Goal: Communication & Community: Answer question/provide support

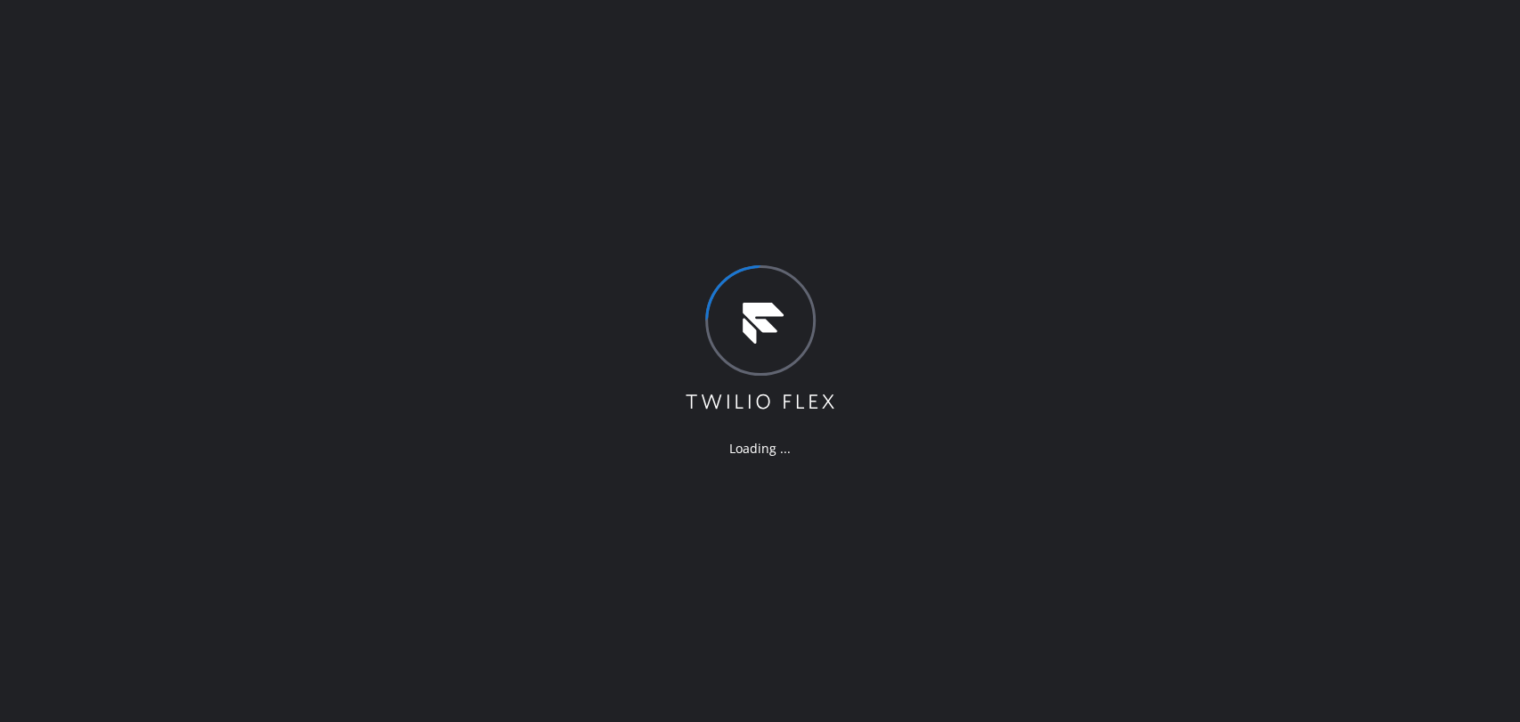
click at [423, 8] on div "Loading ..." at bounding box center [760, 361] width 1520 height 722
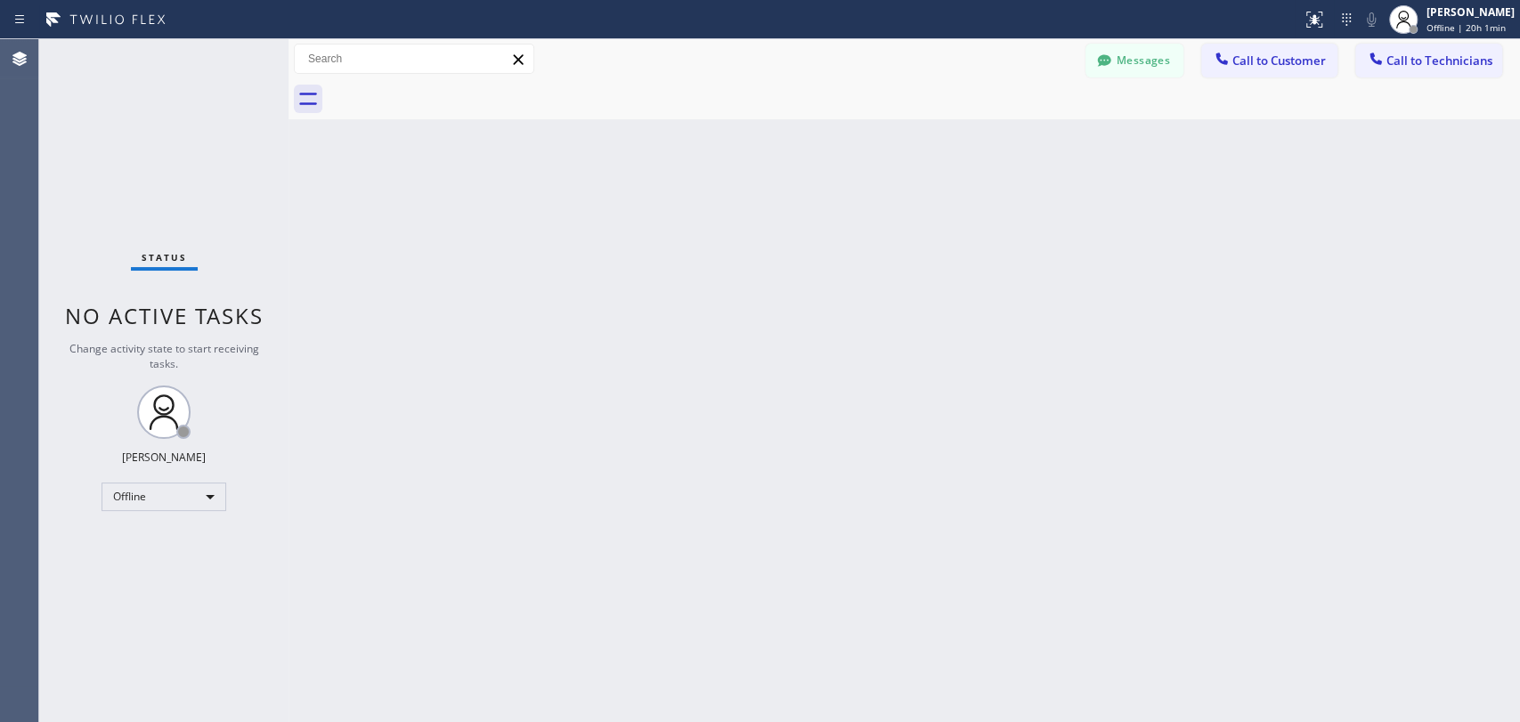
click at [1151, 69] on button "Messages" at bounding box center [1134, 61] width 98 height 34
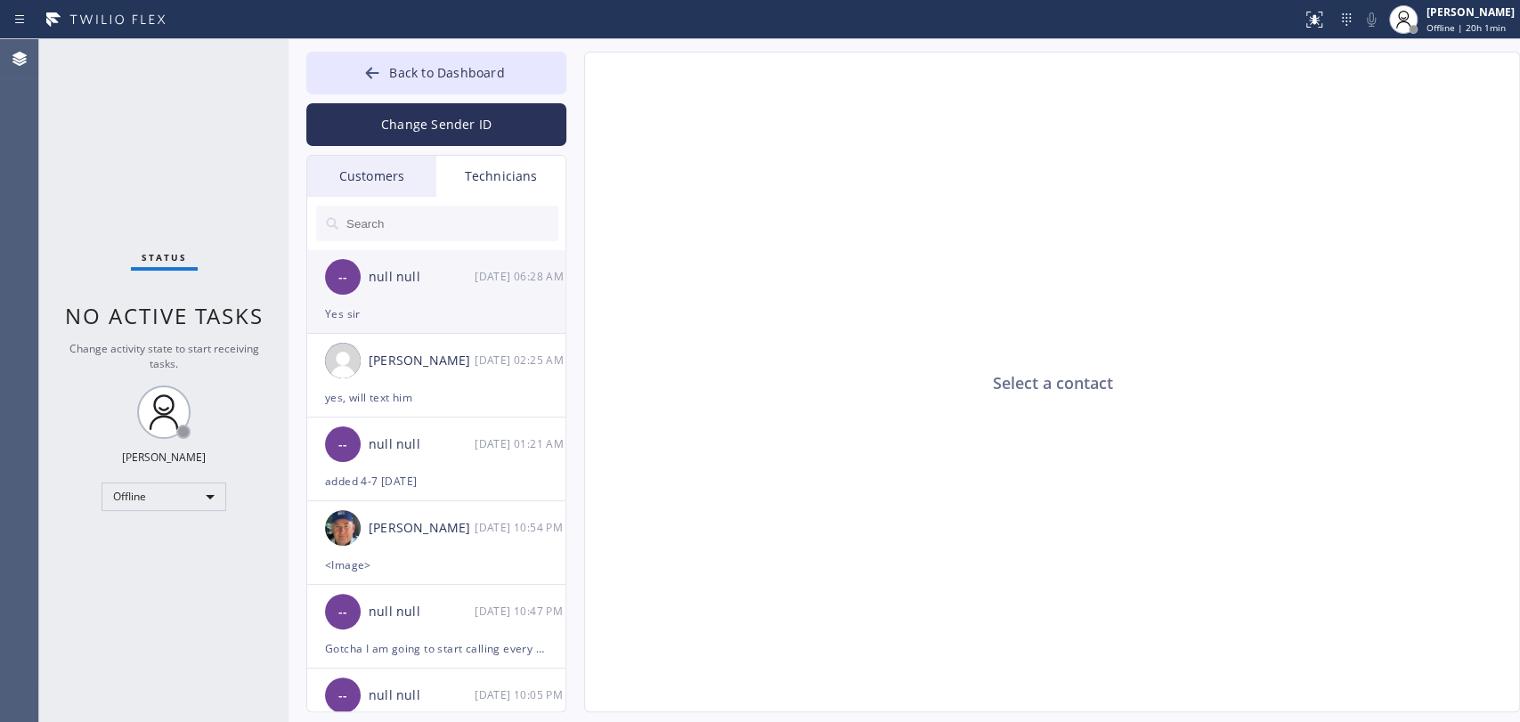
click at [426, 313] on div "Yes sir" at bounding box center [436, 314] width 223 height 20
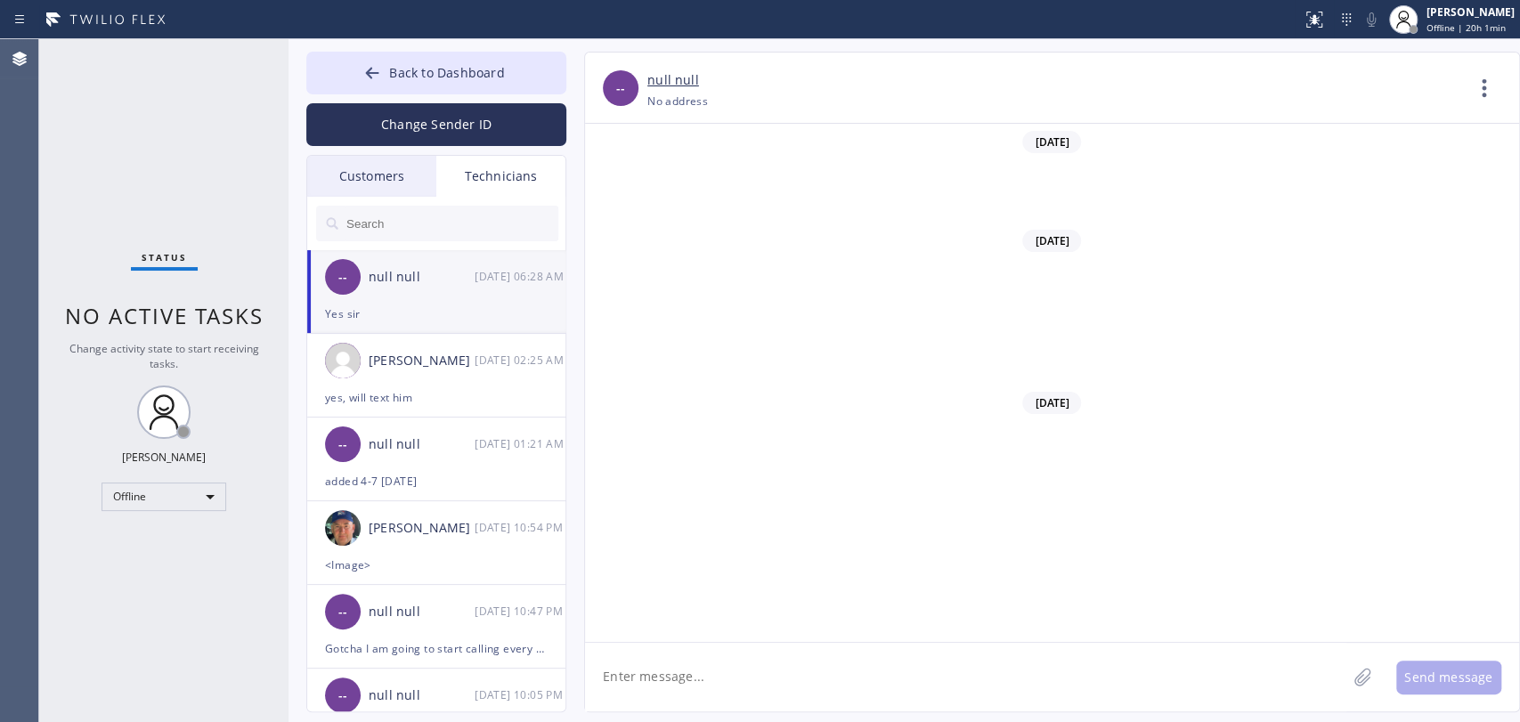
scroll to position [8200, 0]
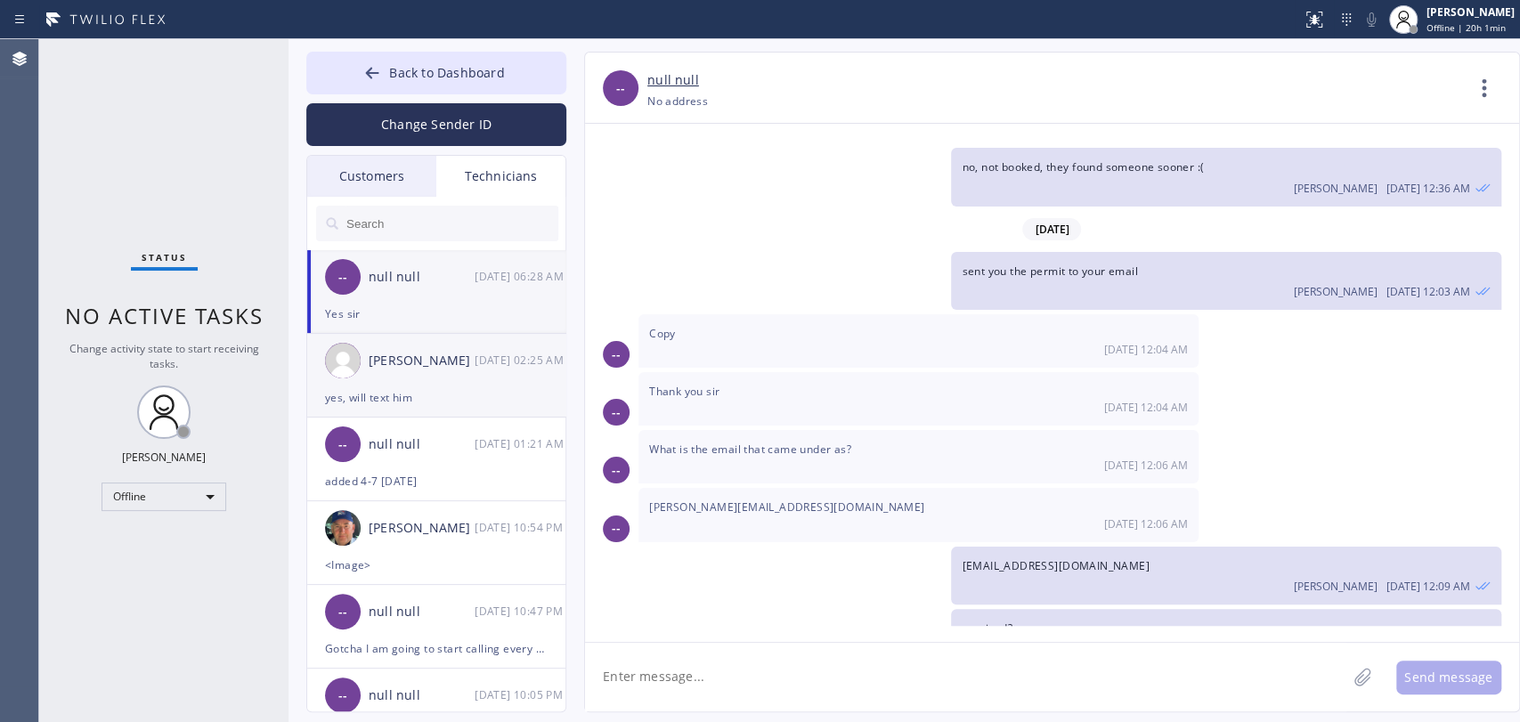
click at [366, 378] on div "[PERSON_NAME] [DATE] 02:25 AM" at bounding box center [437, 360] width 260 height 53
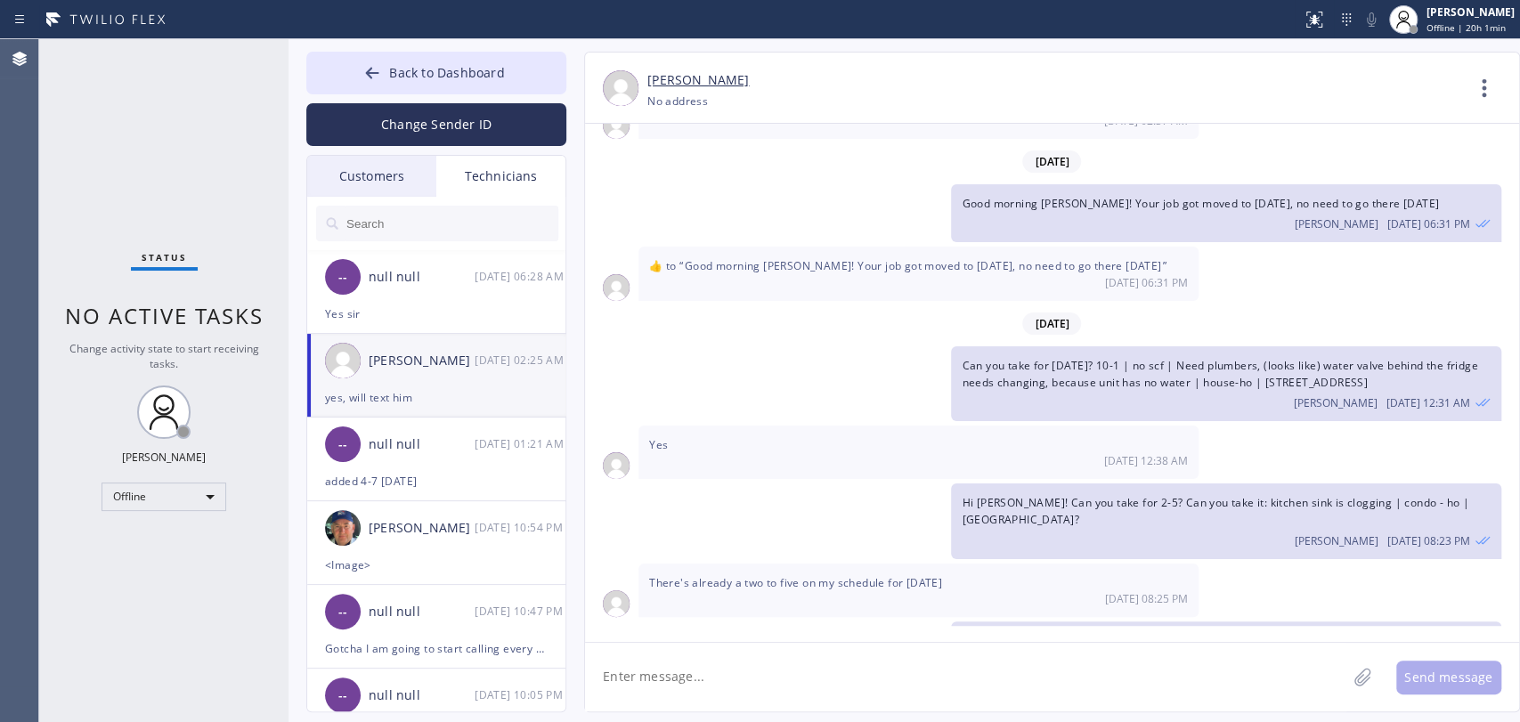
scroll to position [24654, 0]
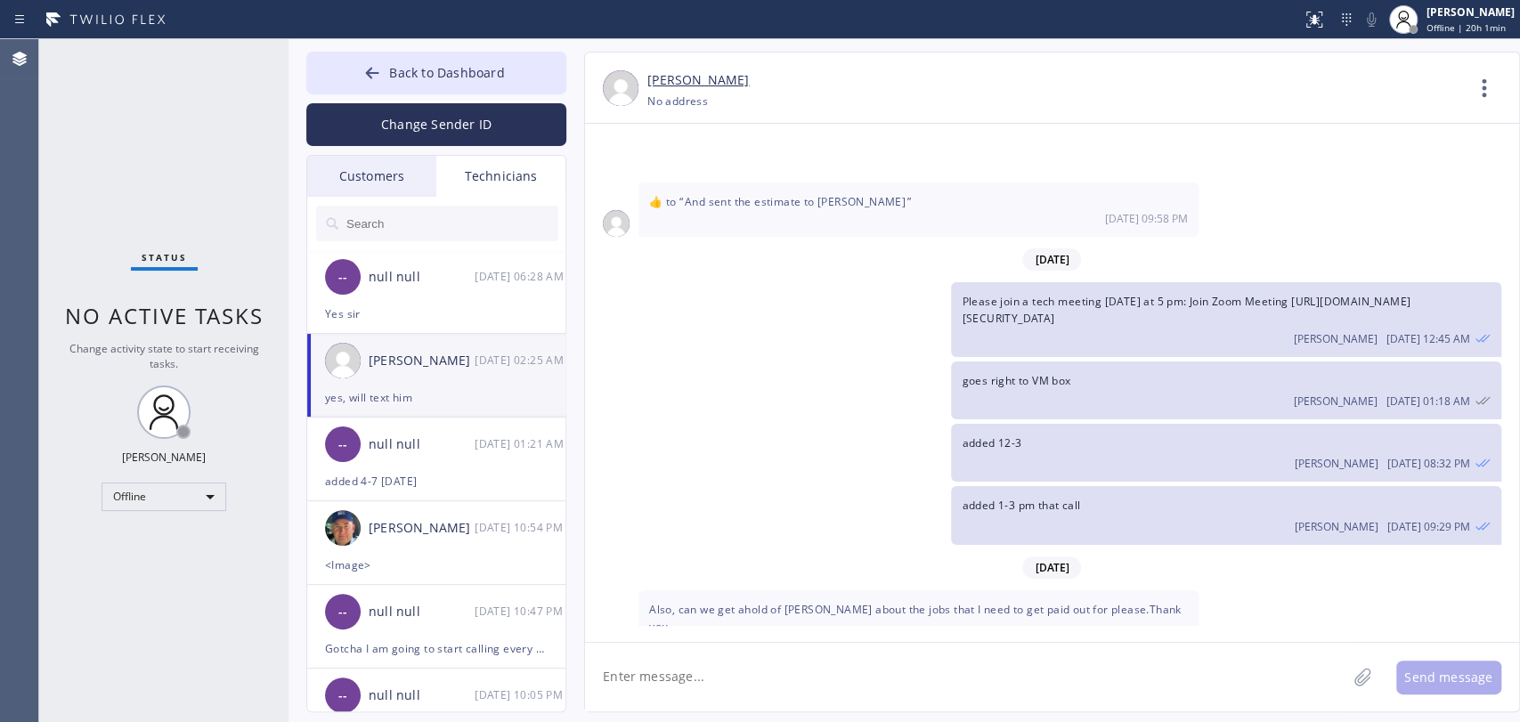
click at [480, 223] on input "text" at bounding box center [452, 224] width 214 height 36
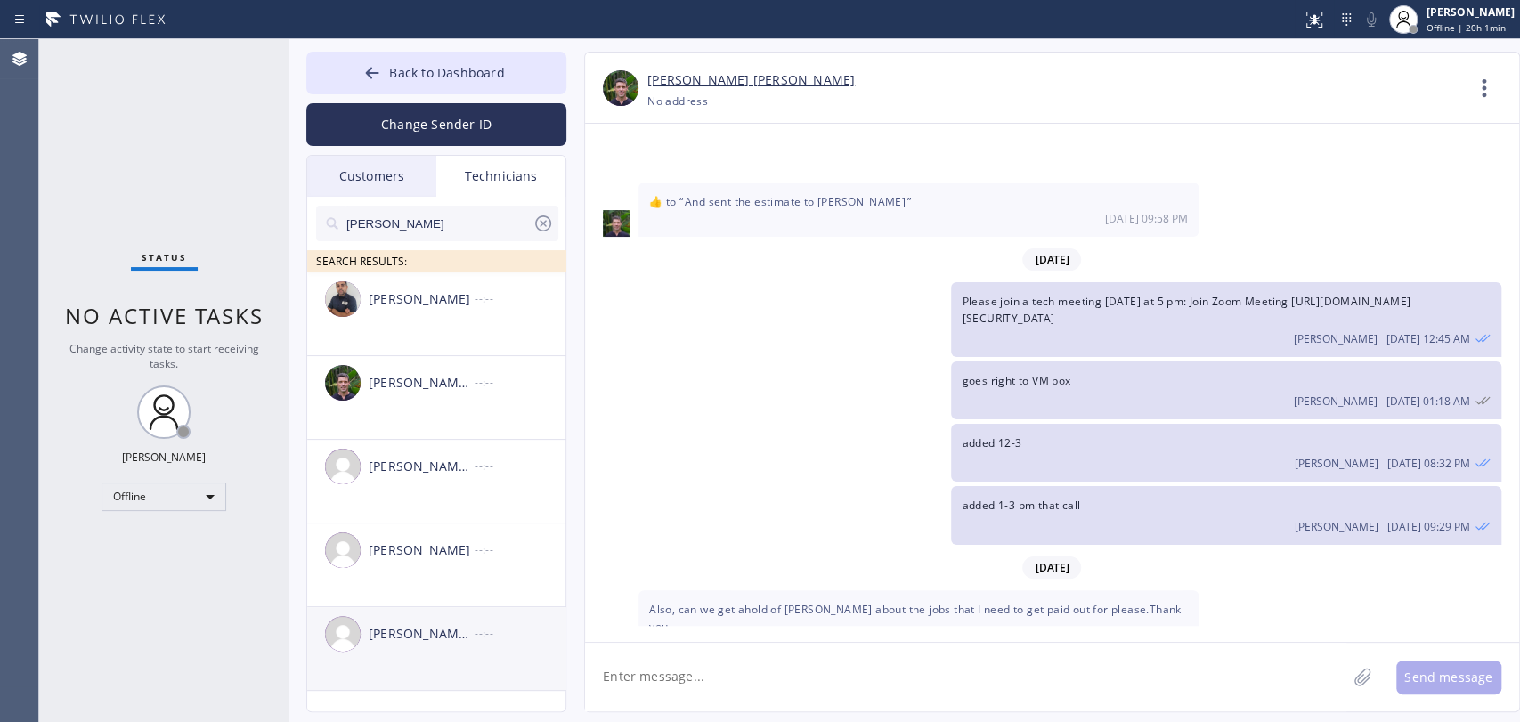
type input "[PERSON_NAME]"
click at [425, 638] on div "[PERSON_NAME] [PERSON_NAME]" at bounding box center [422, 634] width 106 height 20
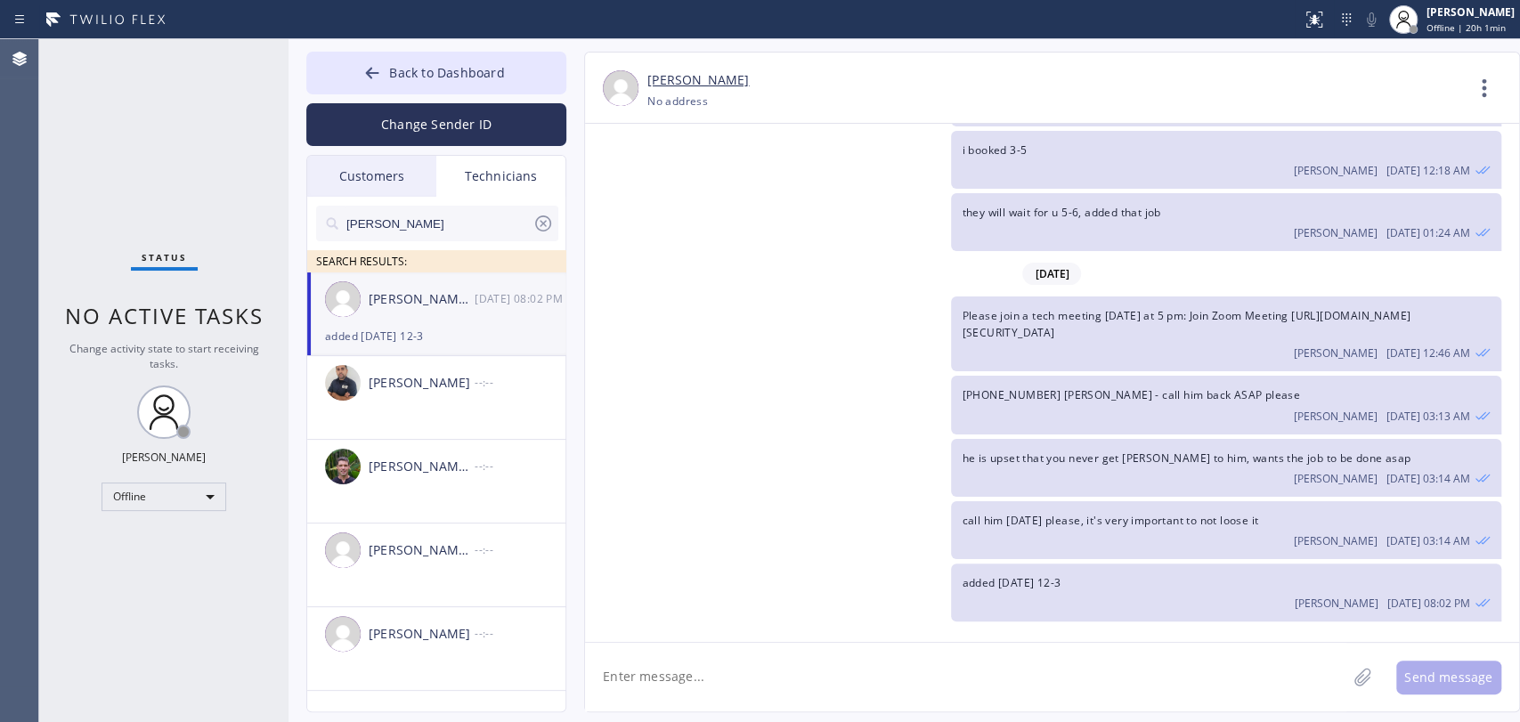
scroll to position [17361, 0]
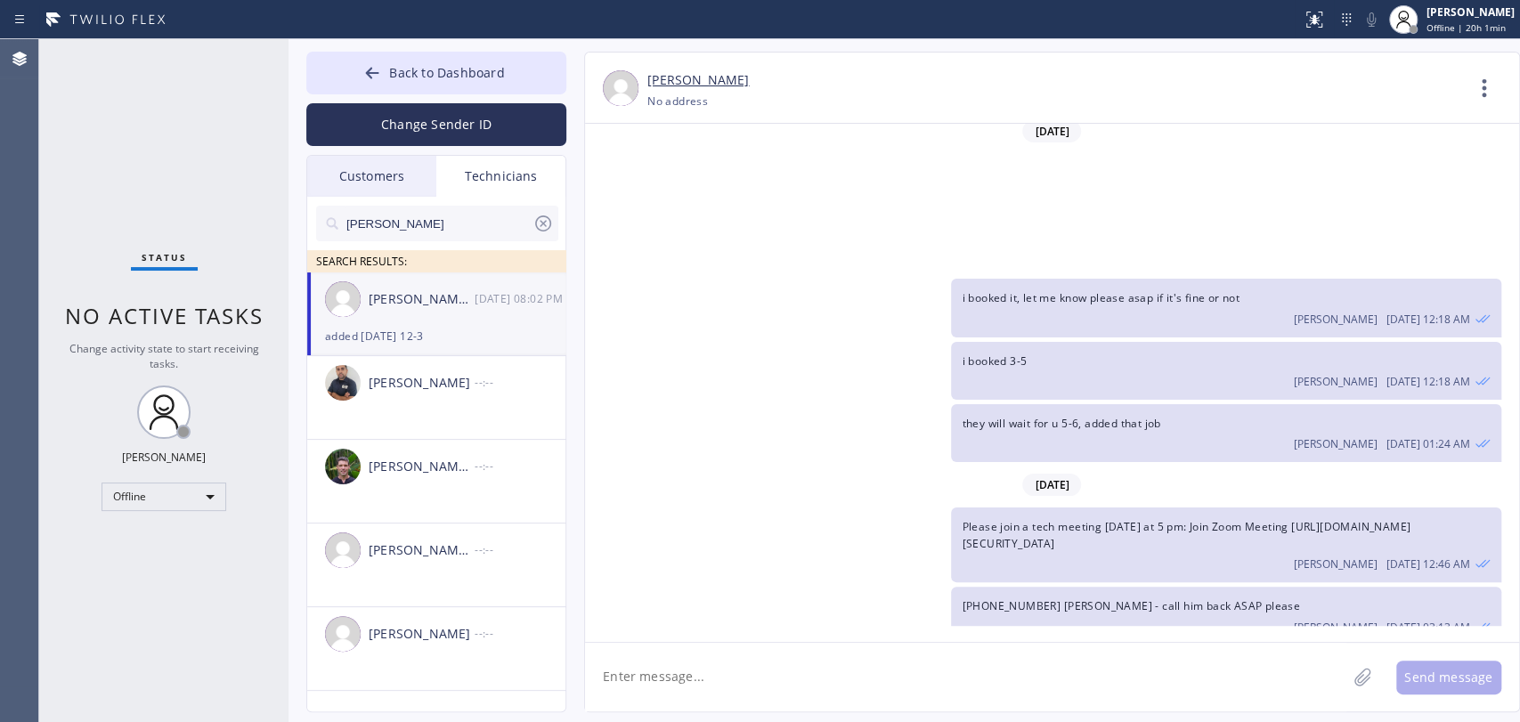
click at [937, 691] on textarea at bounding box center [965, 677] width 761 height 69
type textarea "Hi [PERSON_NAME]! Did you get the answer from the customer in [GEOGRAPHIC_DATA]?"
click at [1411, 675] on button "Send message" at bounding box center [1448, 678] width 105 height 34
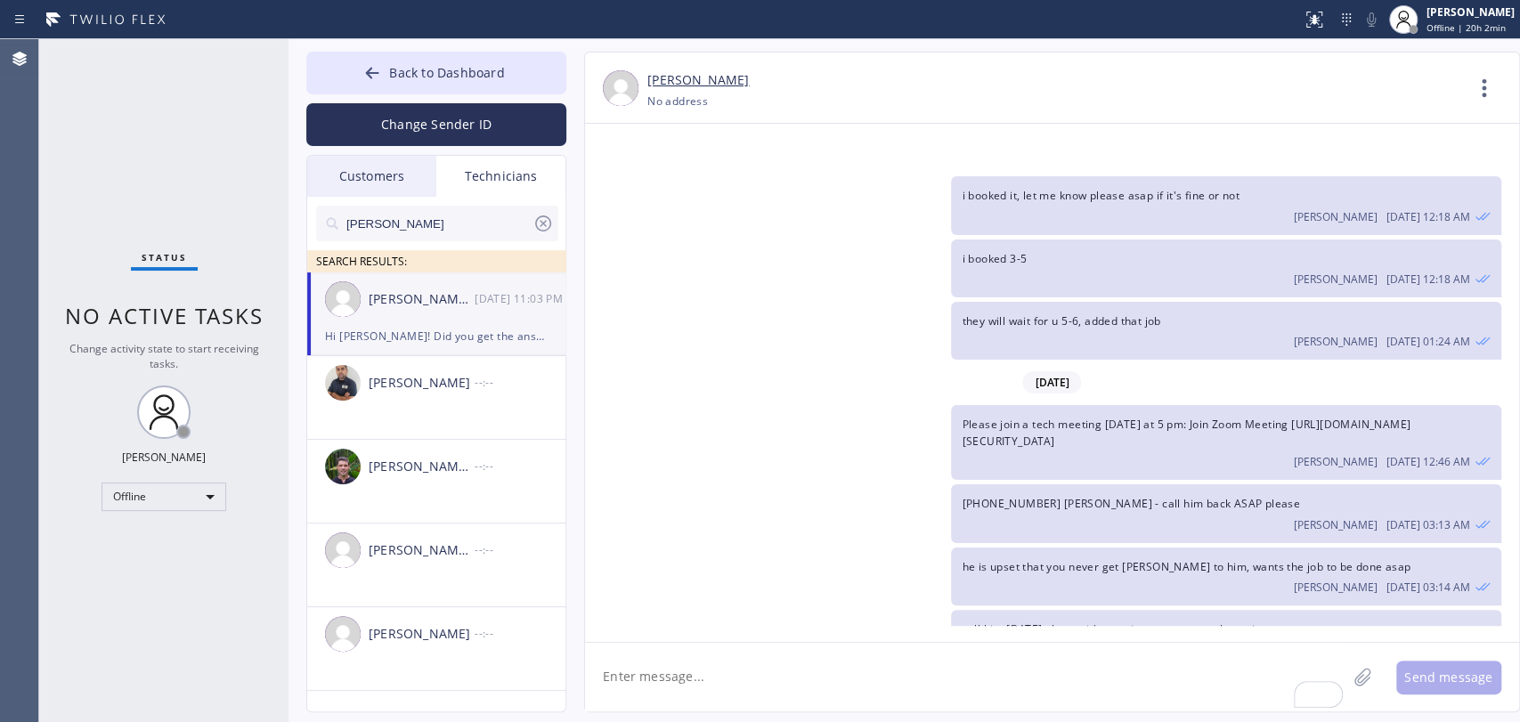
click at [475, 77] on span "Back to Dashboard" at bounding box center [446, 72] width 115 height 17
